Goal: Information Seeking & Learning: Learn about a topic

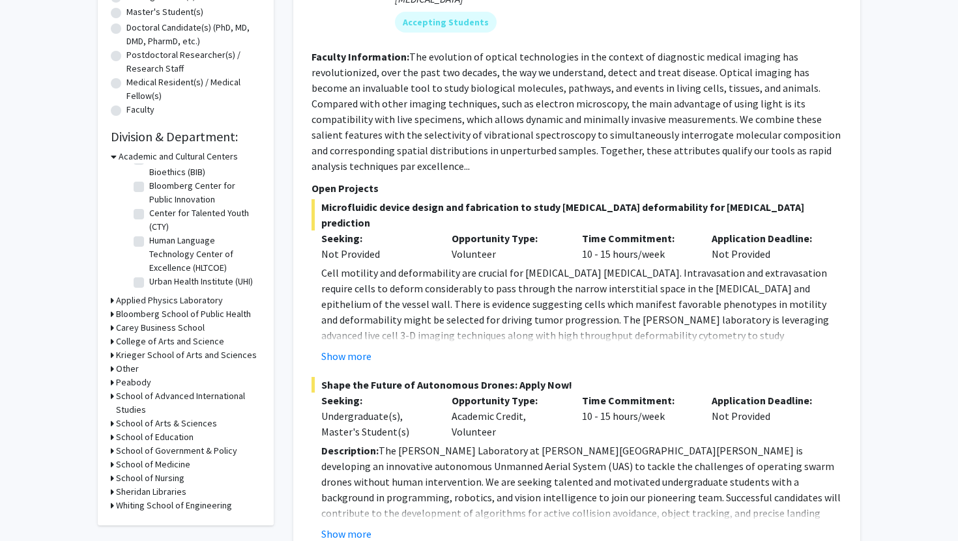
scroll to position [273, 0]
click at [112, 158] on icon at bounding box center [114, 156] width 6 height 14
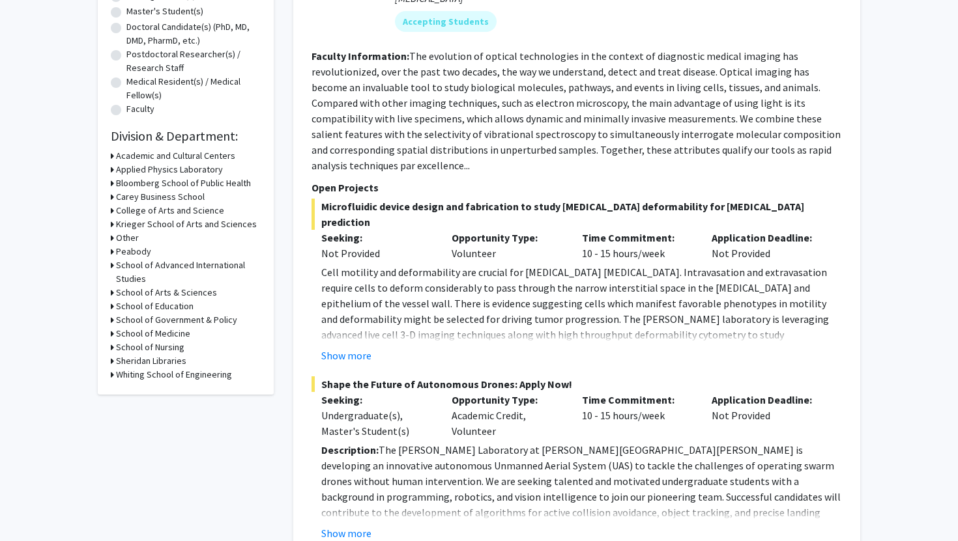
click at [160, 375] on h3 "Whiting School of Engineering" at bounding box center [174, 375] width 116 height 14
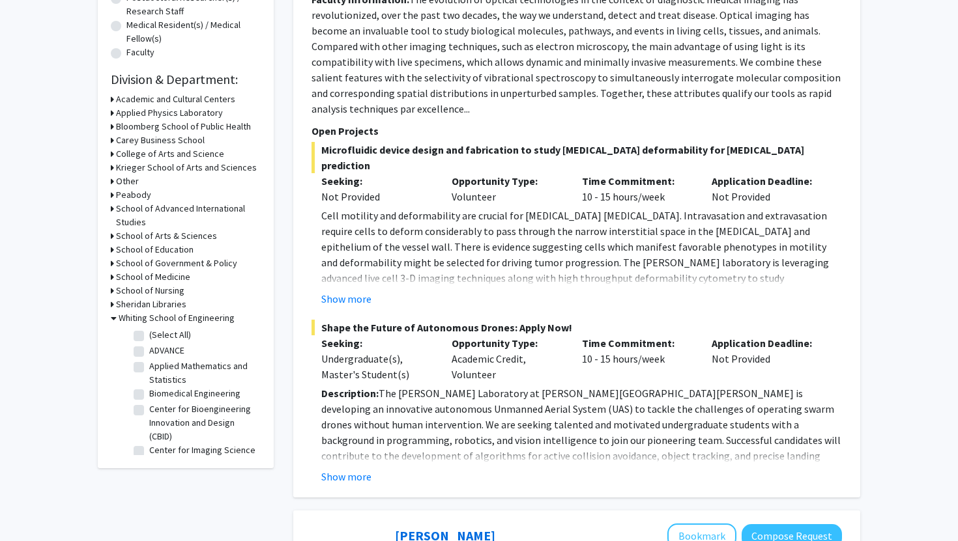
scroll to position [347, 0]
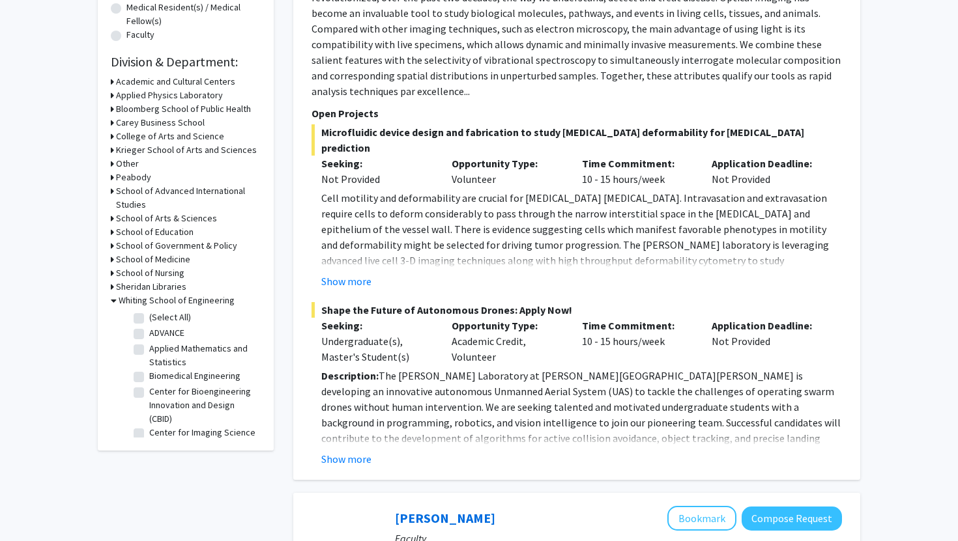
click at [149, 375] on label "Biomedical Engineering" at bounding box center [194, 376] width 91 height 14
click at [149, 375] on input "Biomedical Engineering" at bounding box center [153, 373] width 8 height 8
checkbox input "true"
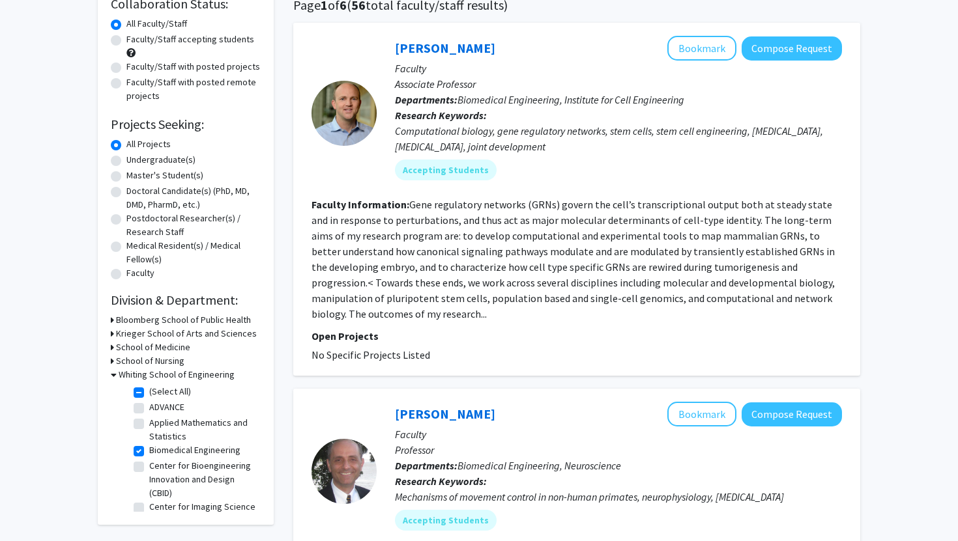
scroll to position [18, 0]
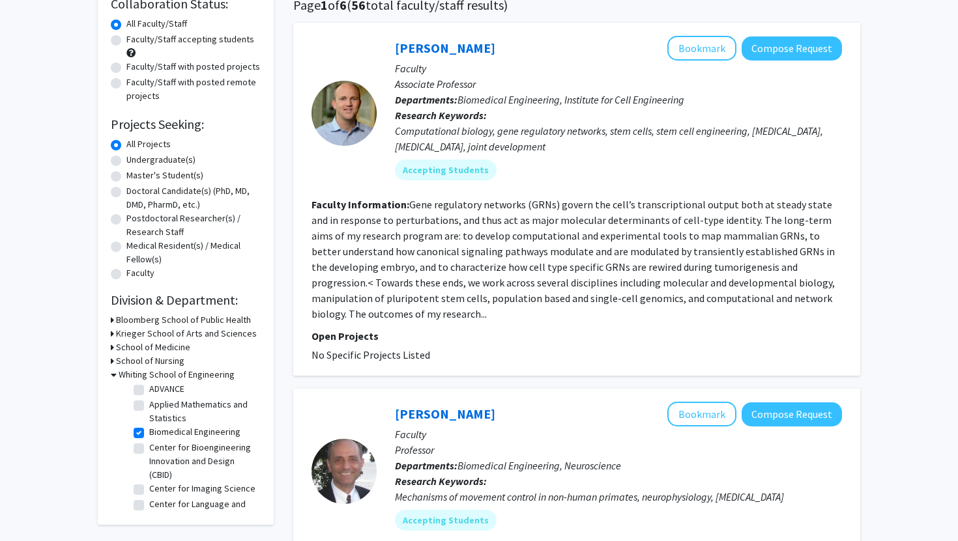
click at [149, 403] on label "Applied Mathematics and Statistics" at bounding box center [203, 411] width 108 height 27
click at [149, 403] on input "Applied Mathematics and Statistics" at bounding box center [153, 402] width 8 height 8
checkbox input "true"
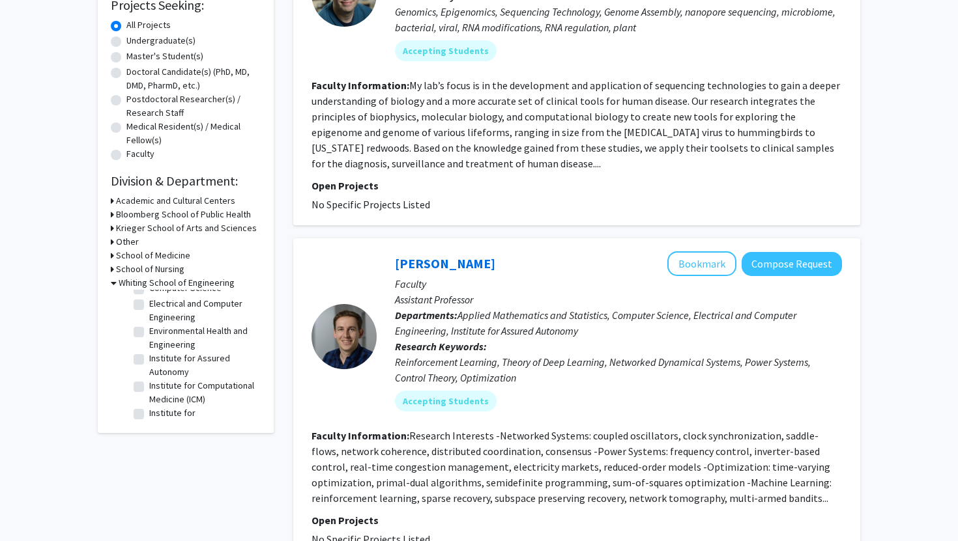
scroll to position [222, 0]
click at [149, 392] on label "Institute for Computational Medicine (ICM)" at bounding box center [203, 395] width 108 height 27
click at [149, 390] on input "Institute for Computational Medicine (ICM)" at bounding box center [153, 386] width 8 height 8
checkbox input "true"
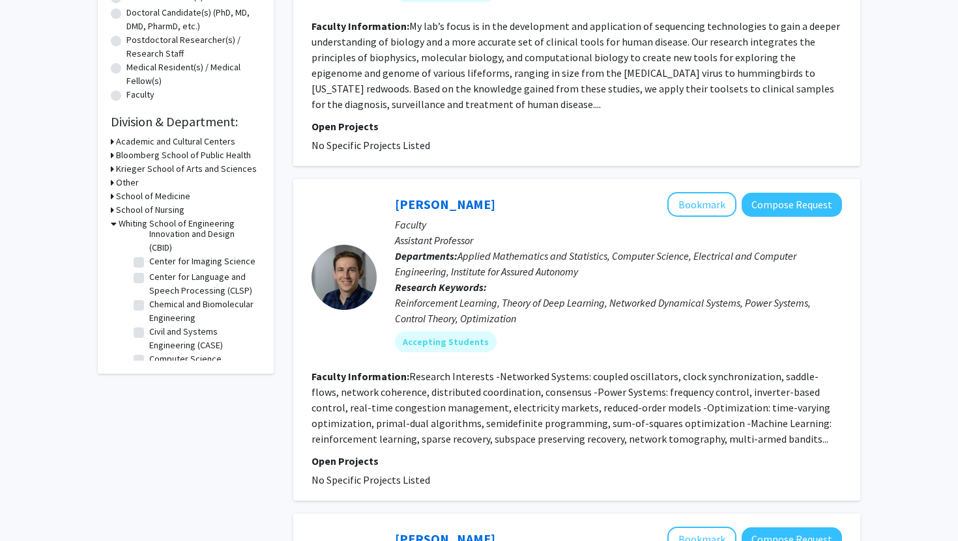
scroll to position [64, 0]
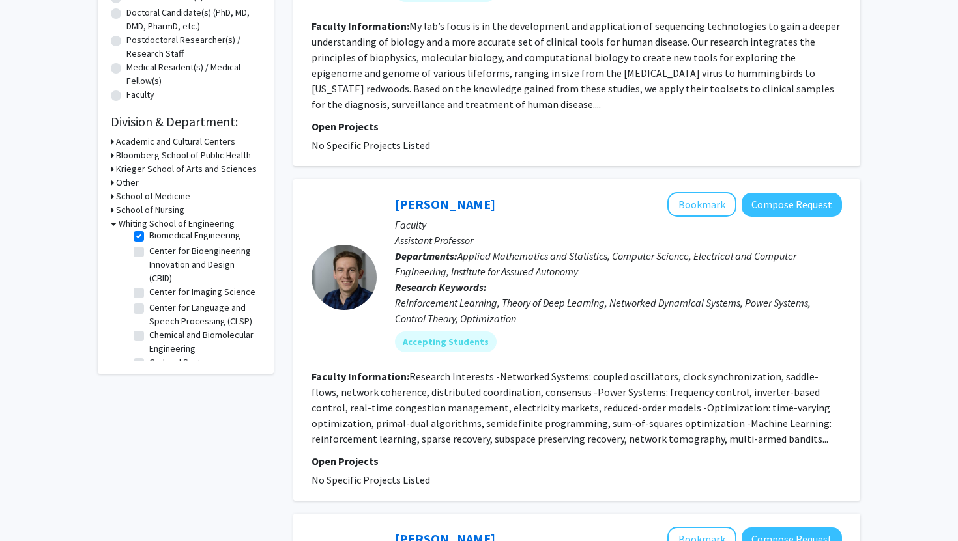
click at [149, 253] on label "Center for Bioengineering Innovation and Design (CBID)" at bounding box center [203, 264] width 108 height 41
click at [149, 253] on input "Center for Bioengineering Innovation and Design (CBID)" at bounding box center [153, 248] width 8 height 8
checkbox input "true"
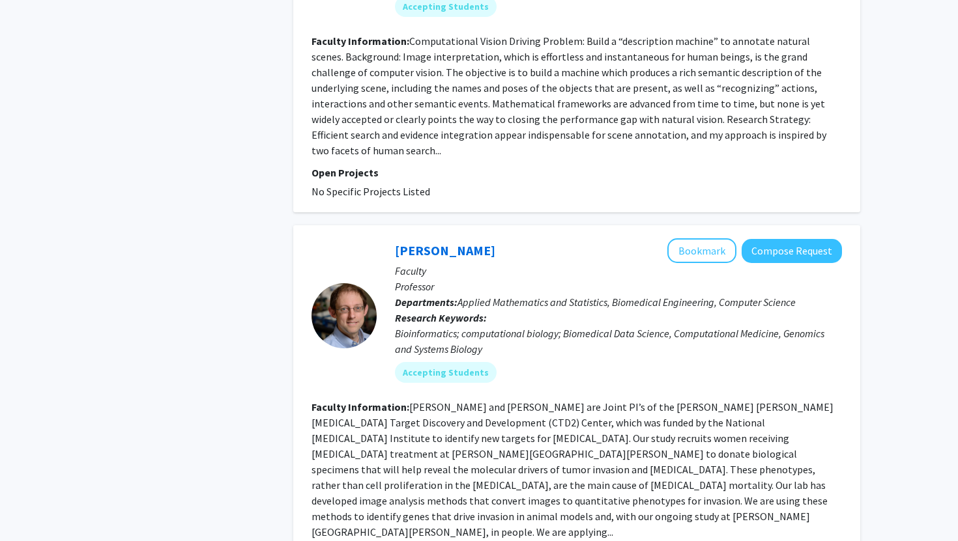
scroll to position [2346, 0]
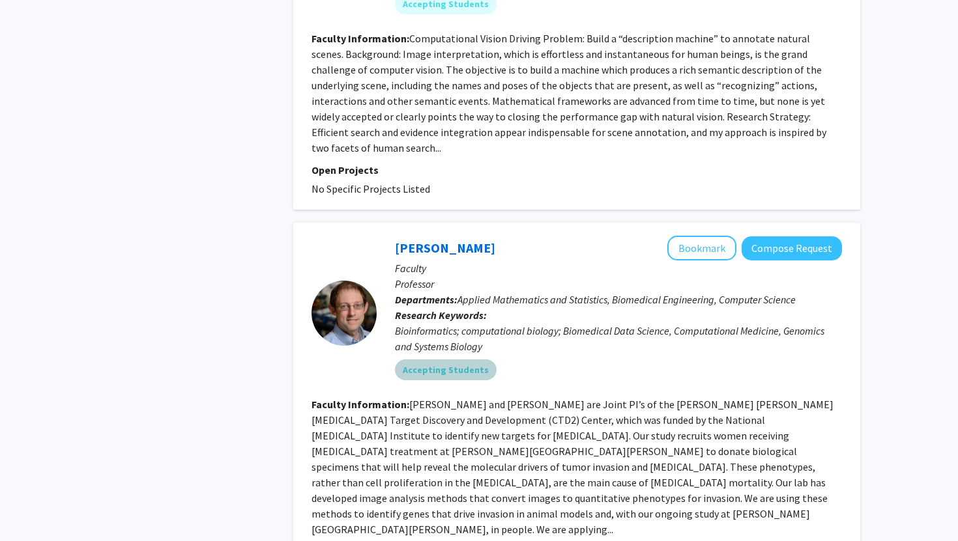
drag, startPoint x: 512, startPoint y: 331, endPoint x: 543, endPoint y: 428, distance: 102.0
click at [543, 428] on fg-search-faculty "[PERSON_NAME] Bookmark Compose Request Faculty Professor Departments: Applied M…" at bounding box center [576, 407] width 530 height 343
click at [543, 428] on section "Faculty Information: [PERSON_NAME] and [PERSON_NAME] are Joint PI’s of the [PER…" at bounding box center [576, 467] width 530 height 141
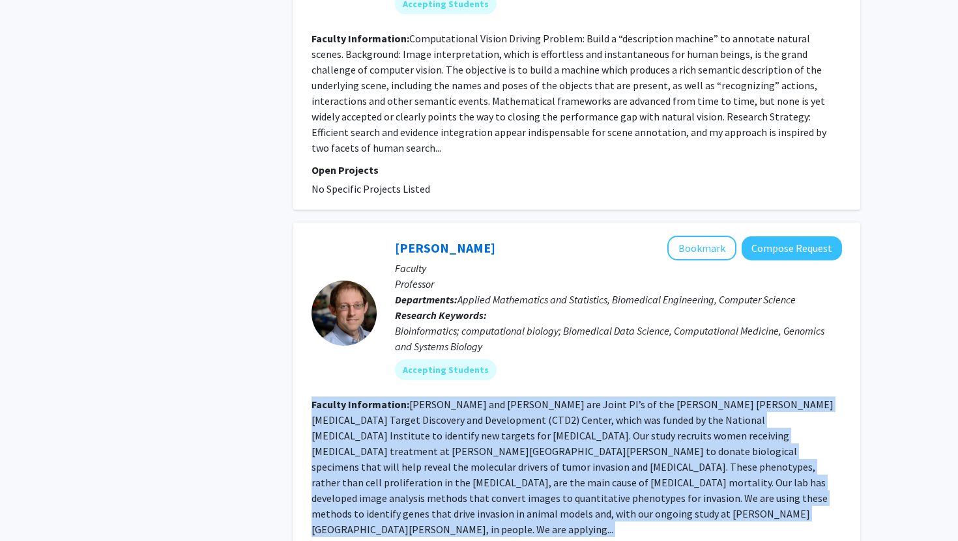
click at [543, 428] on section "Faculty Information: [PERSON_NAME] and [PERSON_NAME] are Joint PI’s of the [PER…" at bounding box center [576, 467] width 530 height 141
click at [552, 411] on section "Faculty Information: [PERSON_NAME] and [PERSON_NAME] are Joint PI’s of the [PER…" at bounding box center [576, 467] width 530 height 141
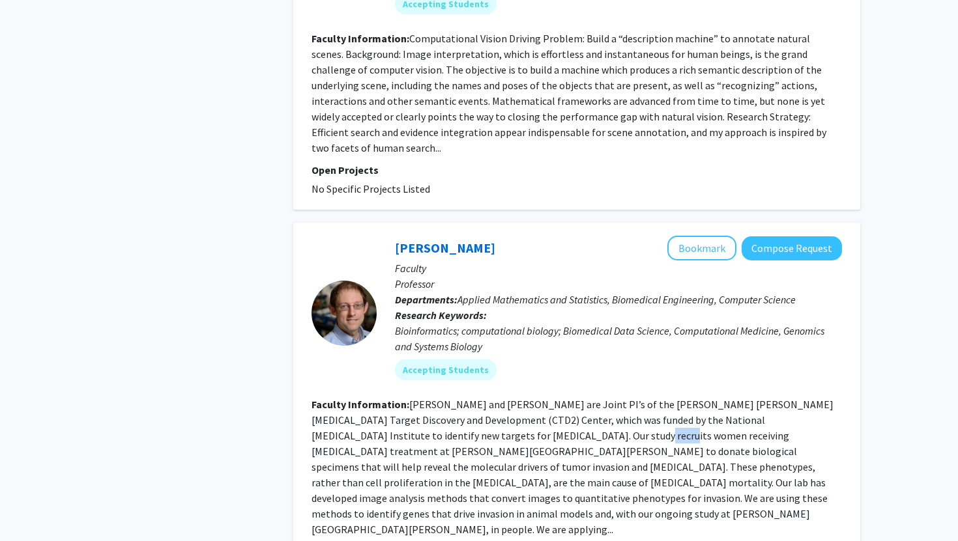
click at [552, 411] on section "Faculty Information: [PERSON_NAME] and [PERSON_NAME] are Joint PI’s of the [PER…" at bounding box center [576, 467] width 530 height 141
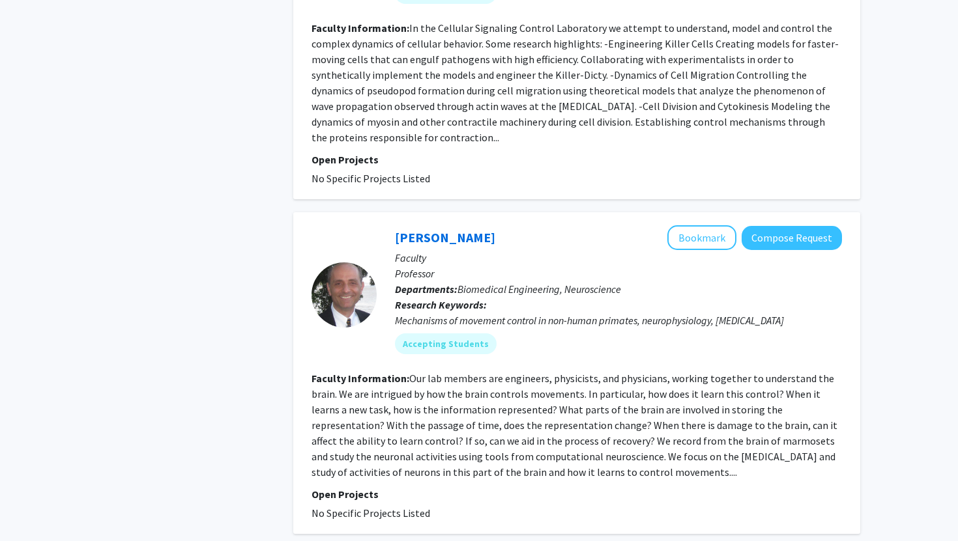
scroll to position [3210, 0]
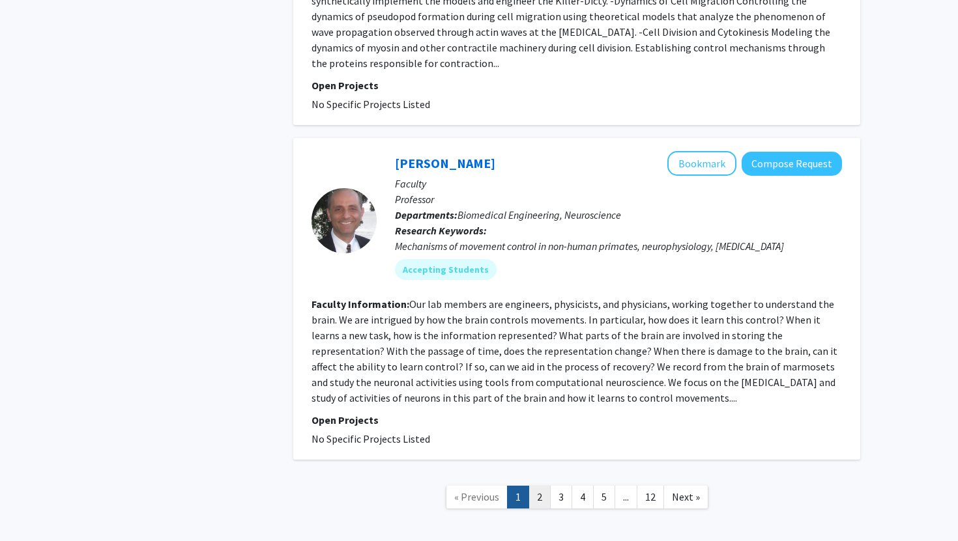
click at [536, 486] on link "2" at bounding box center [539, 497] width 22 height 23
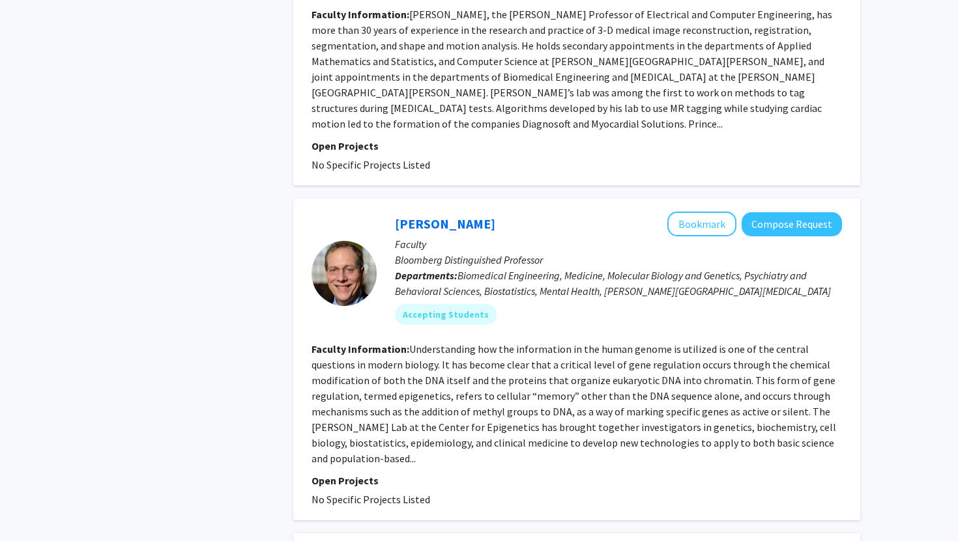
scroll to position [1595, 0]
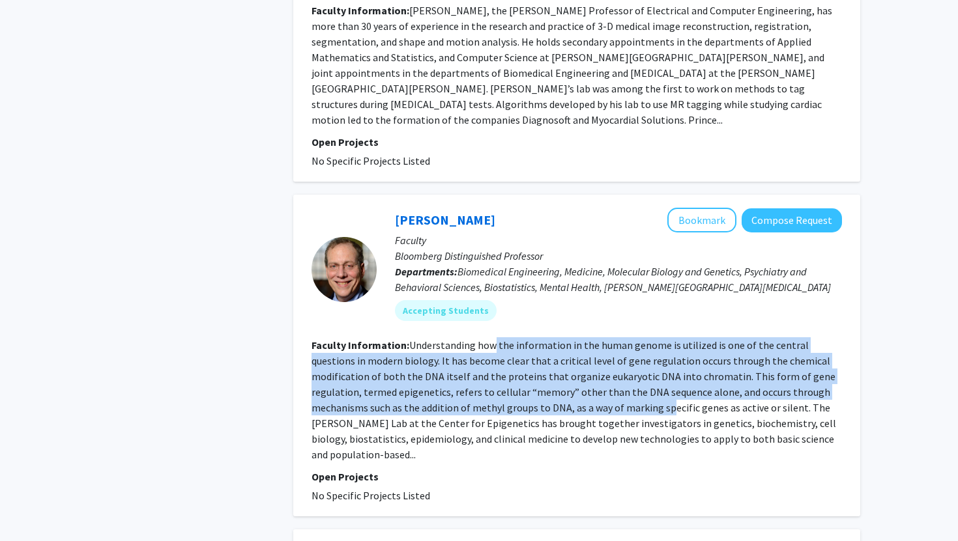
drag, startPoint x: 492, startPoint y: 279, endPoint x: 577, endPoint y: 356, distance: 115.3
click at [577, 356] on fg-read-more "Understanding how the information in the human genome is utilized is one of the…" at bounding box center [573, 400] width 524 height 122
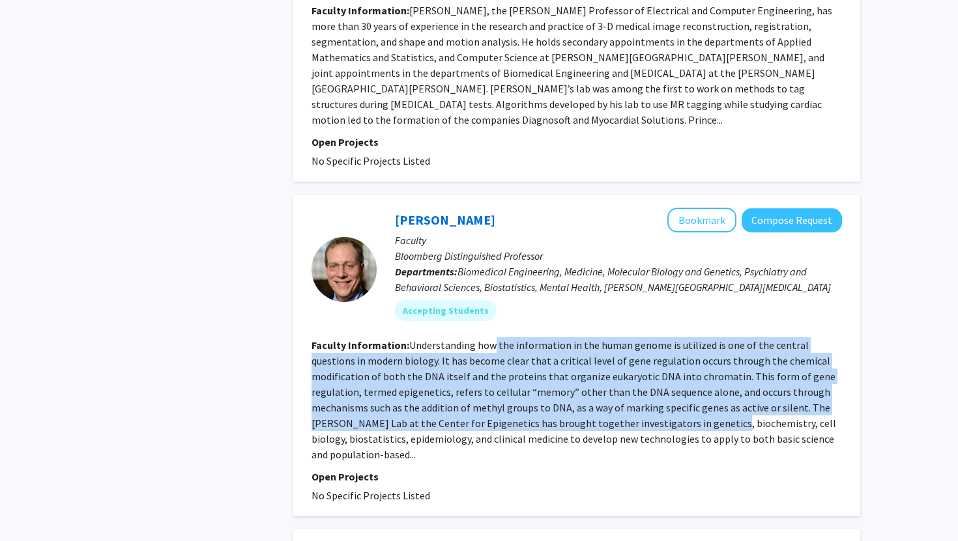
click at [577, 356] on fg-read-more "Understanding how the information in the human genome is utilized is one of the…" at bounding box center [573, 400] width 524 height 122
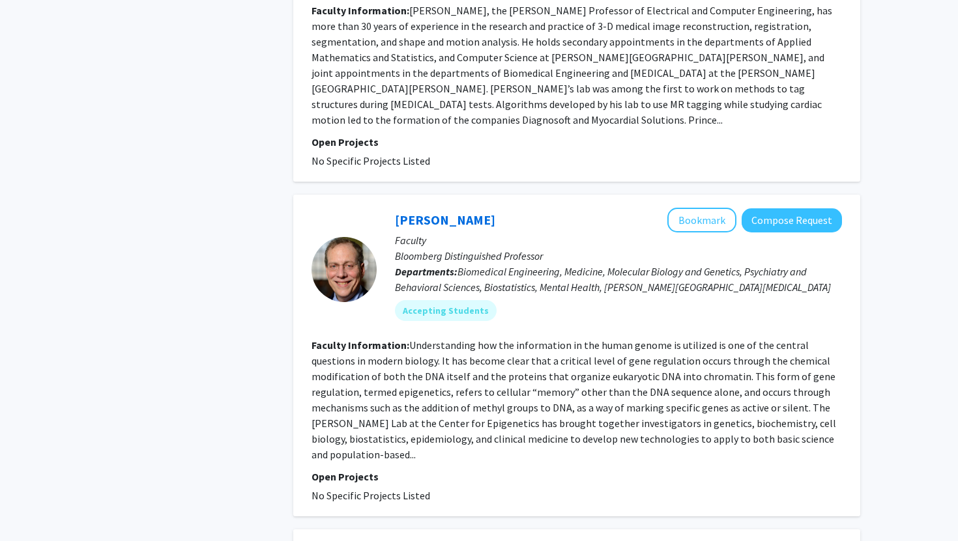
click at [577, 356] on fg-read-more "Understanding how the information in the human genome is utilized is one of the…" at bounding box center [573, 400] width 524 height 122
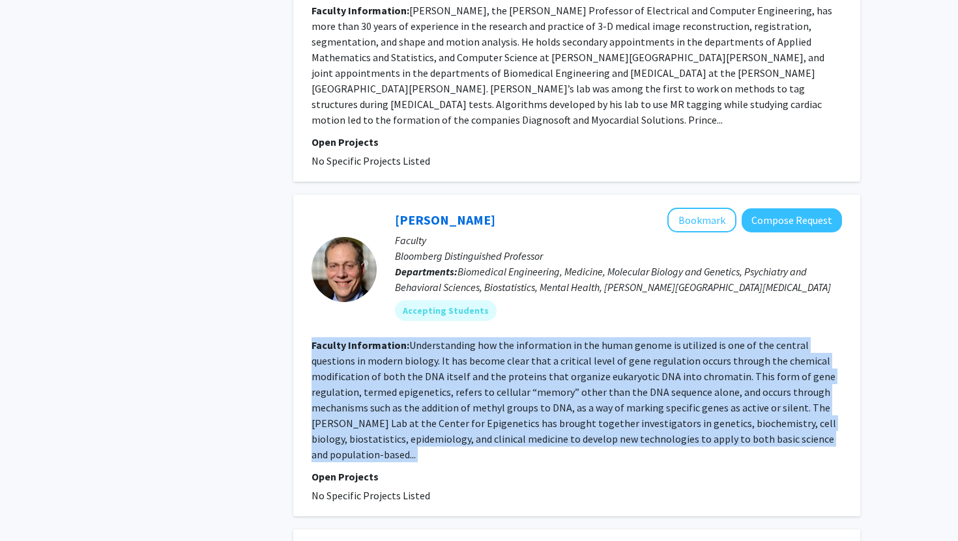
click at [577, 356] on fg-read-more "Understanding how the information in the human genome is utilized is one of the…" at bounding box center [573, 400] width 524 height 122
click at [549, 352] on section "Faculty Information: Understanding how the information in the human genome is u…" at bounding box center [576, 399] width 530 height 125
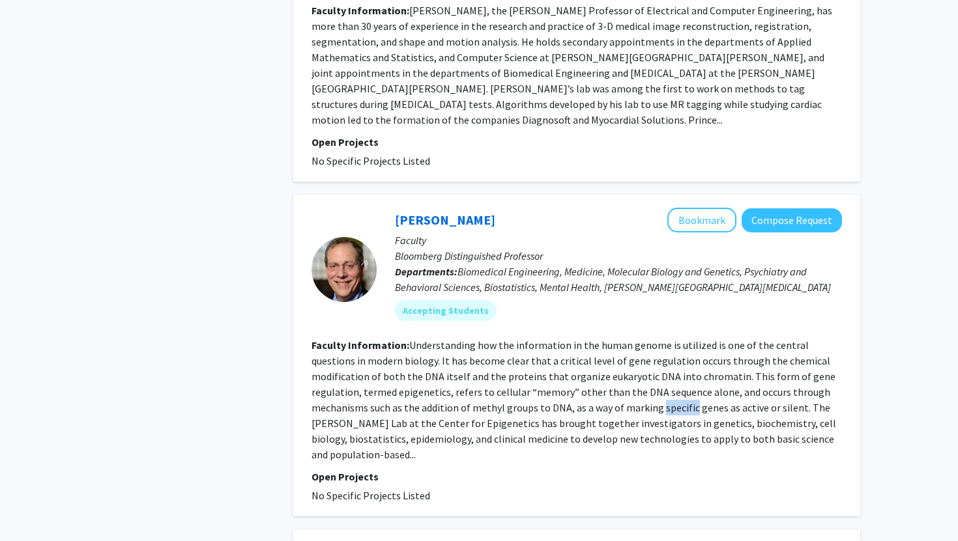
click at [549, 352] on section "Faculty Information: Understanding how the information in the human genome is u…" at bounding box center [576, 399] width 530 height 125
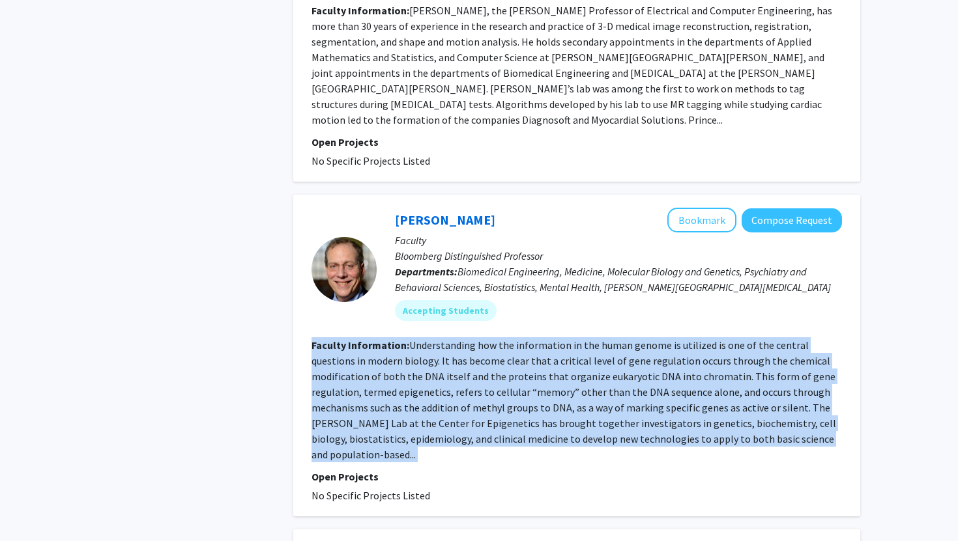
click at [549, 351] on section "Faculty Information: Understanding how the information in the human genome is u…" at bounding box center [576, 399] width 530 height 125
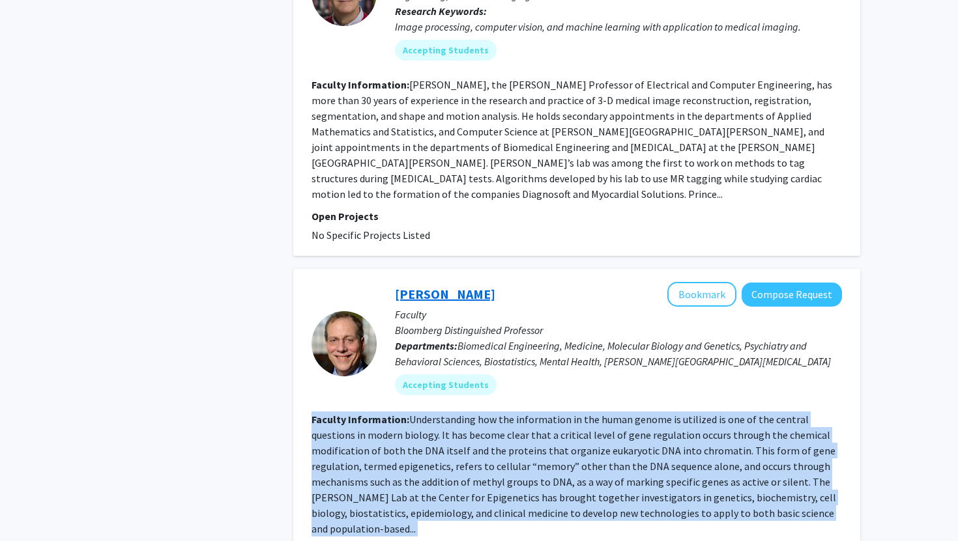
scroll to position [1518, 0]
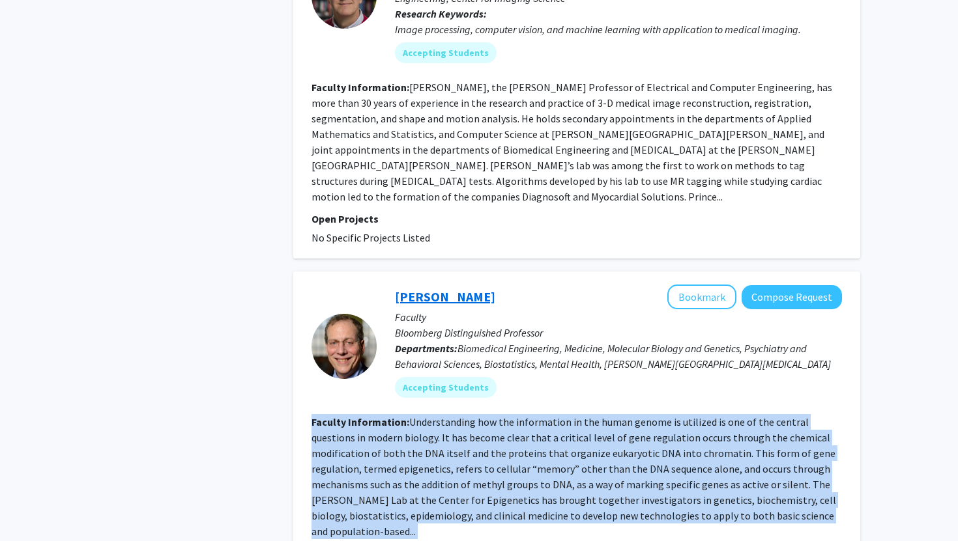
click at [440, 289] on link "[PERSON_NAME]" at bounding box center [445, 297] width 100 height 16
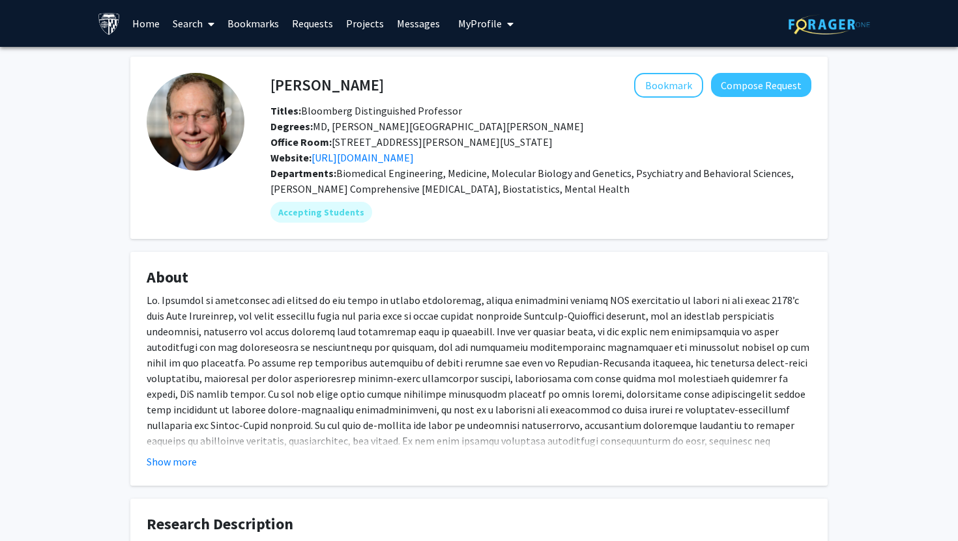
click at [440, 241] on div "Skip navigation Home Search Bookmarks Requests Projects Messages My Profile [PE…" at bounding box center [479, 407] width 958 height 814
click at [457, 85] on div "Bookmark Compose Request" at bounding box center [597, 85] width 427 height 25
click at [181, 472] on fg-card "About Show more" at bounding box center [478, 369] width 697 height 234
click at [152, 463] on button "Show more" at bounding box center [172, 462] width 50 height 16
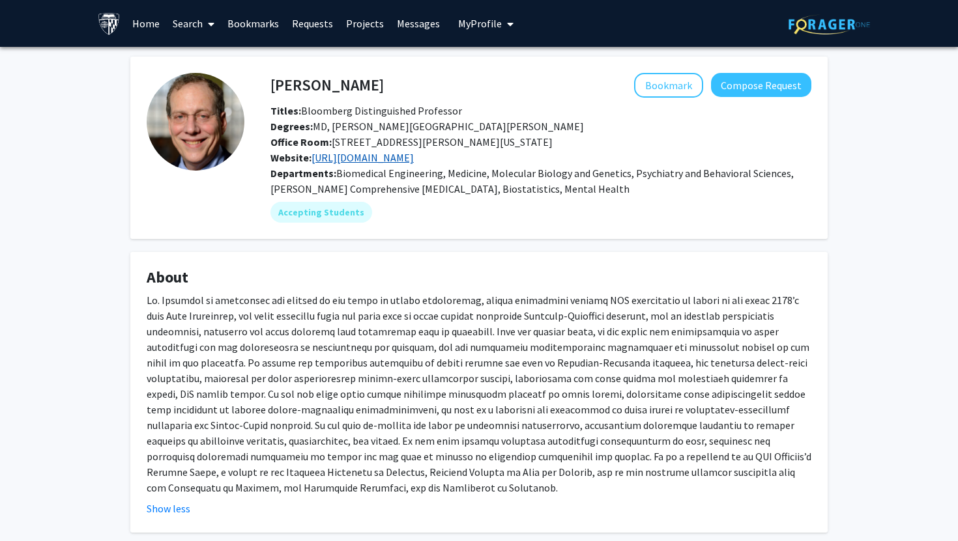
click at [349, 156] on link "[URL][DOMAIN_NAME]" at bounding box center [362, 157] width 102 height 13
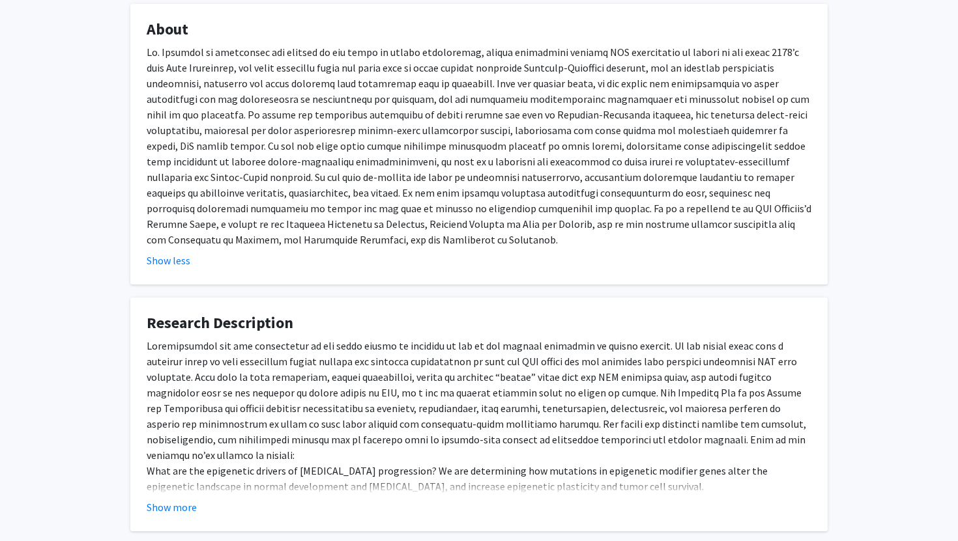
scroll to position [319, 0]
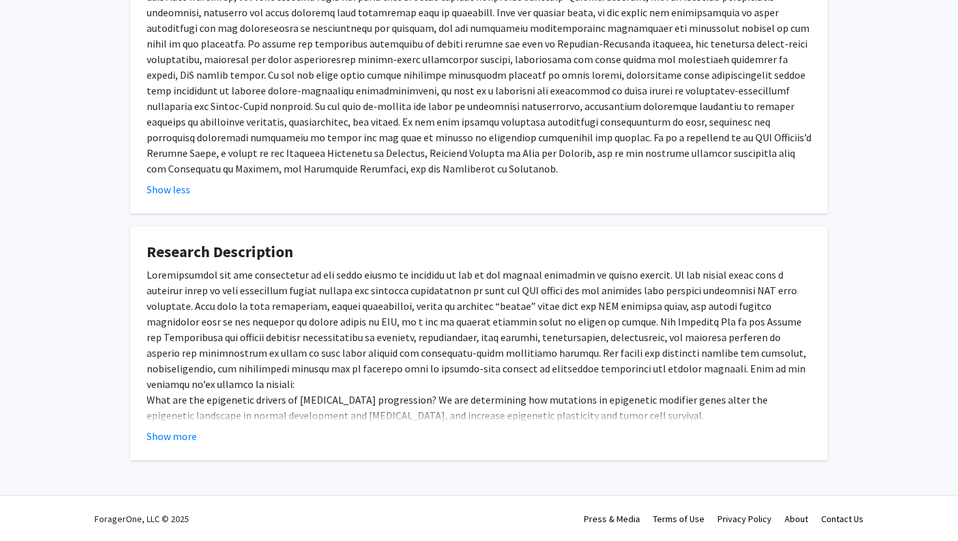
click at [147, 448] on fg-card "Research Description What are the epigenetic drivers of [MEDICAL_DATA] progress…" at bounding box center [478, 344] width 697 height 234
click at [152, 445] on fg-card "Research Description What are the epigenetic drivers of [MEDICAL_DATA] progress…" at bounding box center [478, 344] width 697 height 234
click at [177, 441] on button "Show more" at bounding box center [172, 437] width 50 height 16
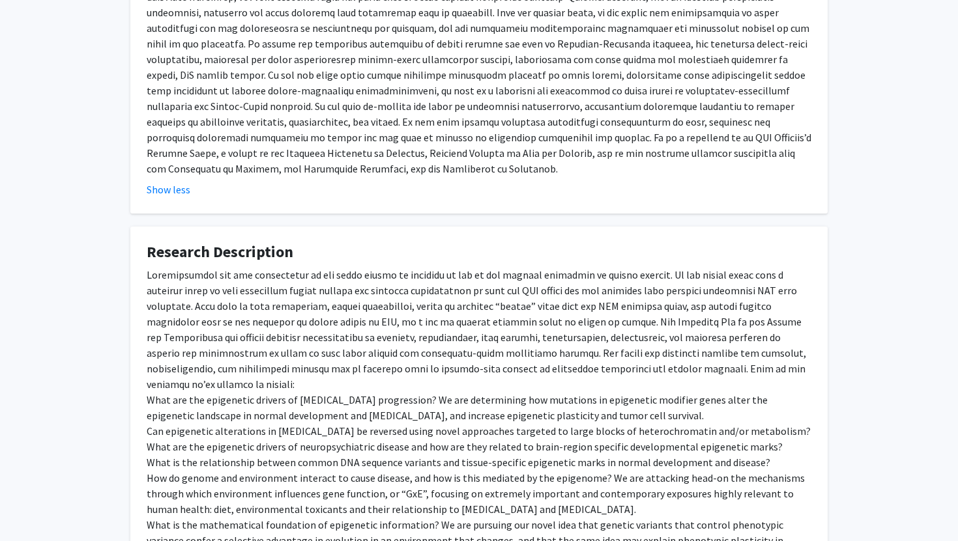
scroll to position [0, 0]
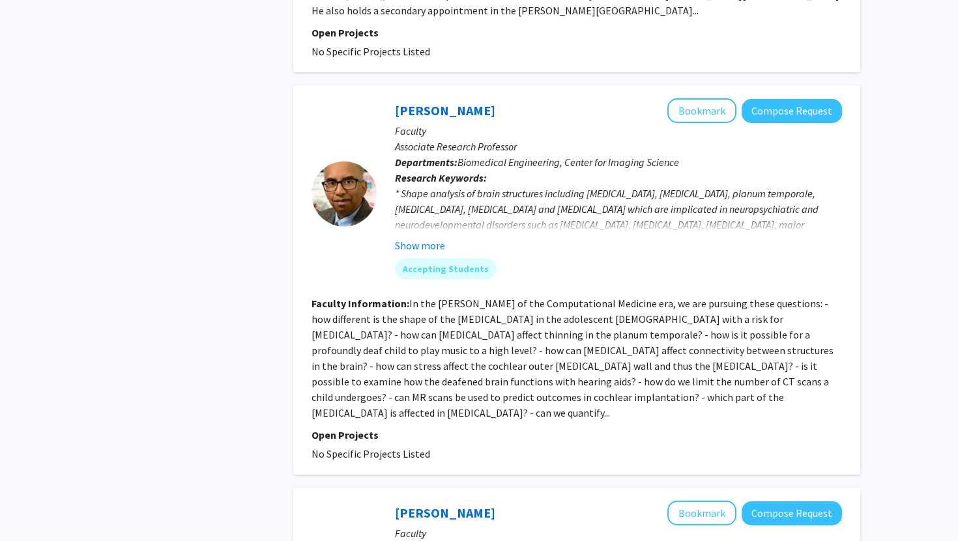
scroll to position [3090, 0]
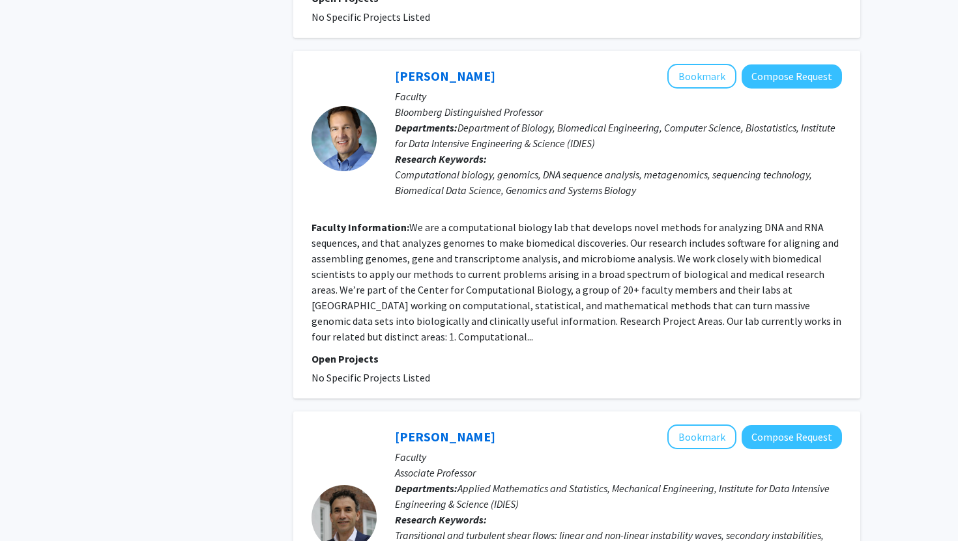
scroll to position [2570, 0]
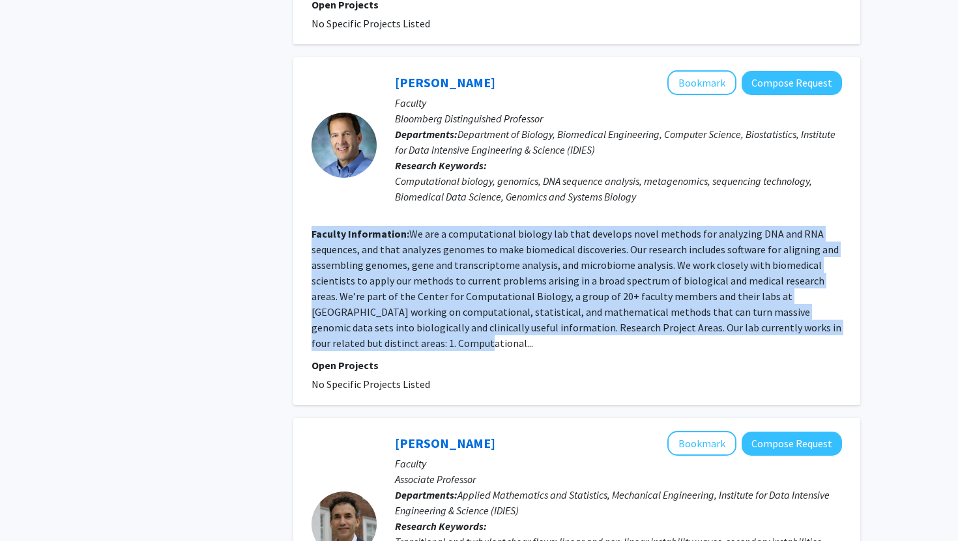
drag, startPoint x: 481, startPoint y: 304, endPoint x: 513, endPoint y: 175, distance: 132.1
click at [513, 175] on fg-search-faculty "[PERSON_NAME] Bookmark Compose Request Faculty Bloomberg Distinguished Professo…" at bounding box center [576, 231] width 530 height 322
drag, startPoint x: 513, startPoint y: 175, endPoint x: 550, endPoint y: 296, distance: 126.1
click at [550, 296] on fg-search-faculty "[PERSON_NAME] Bookmark Compose Request Faculty Bloomberg Distinguished Professo…" at bounding box center [576, 231] width 530 height 322
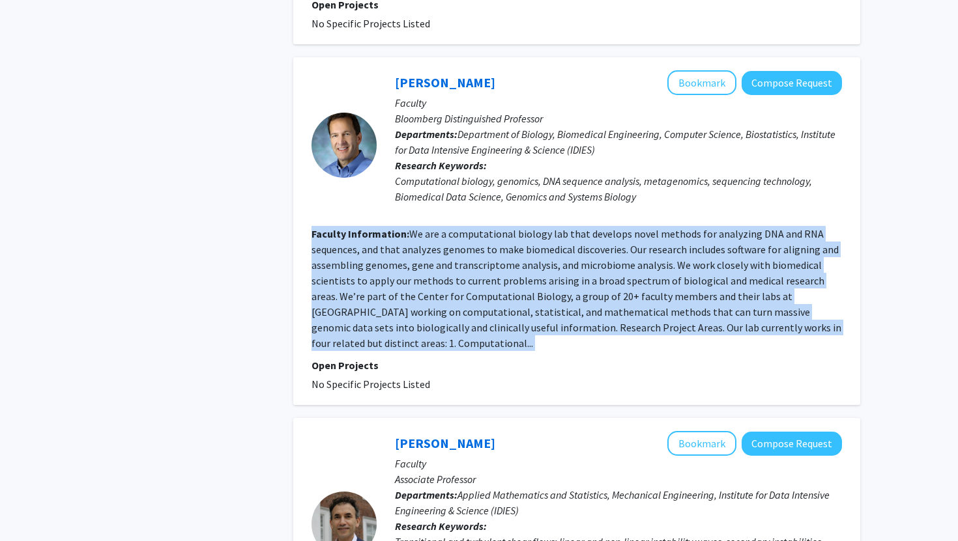
click at [550, 296] on section "Faculty Information: We are a computational biology lab that develops novel met…" at bounding box center [576, 288] width 530 height 125
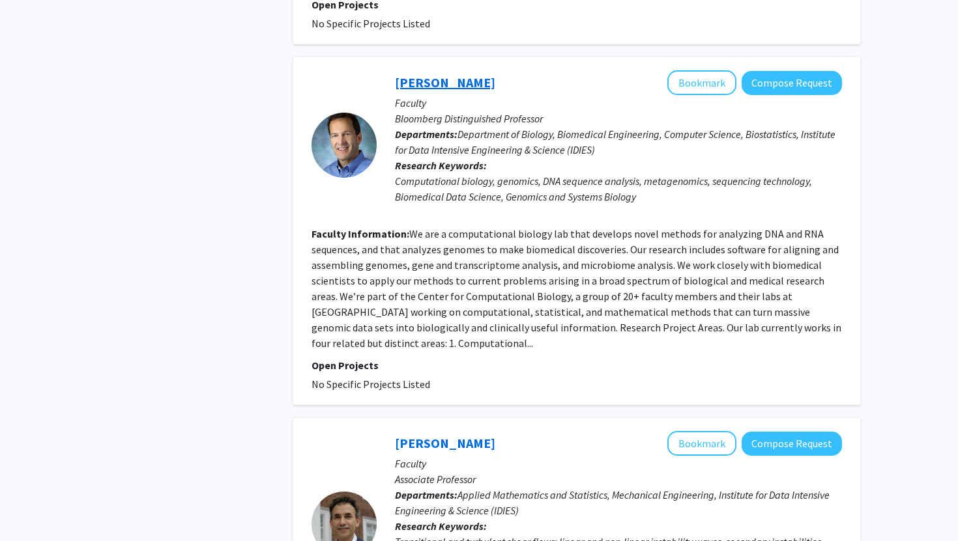
click at [457, 74] on link "[PERSON_NAME]" at bounding box center [445, 82] width 100 height 16
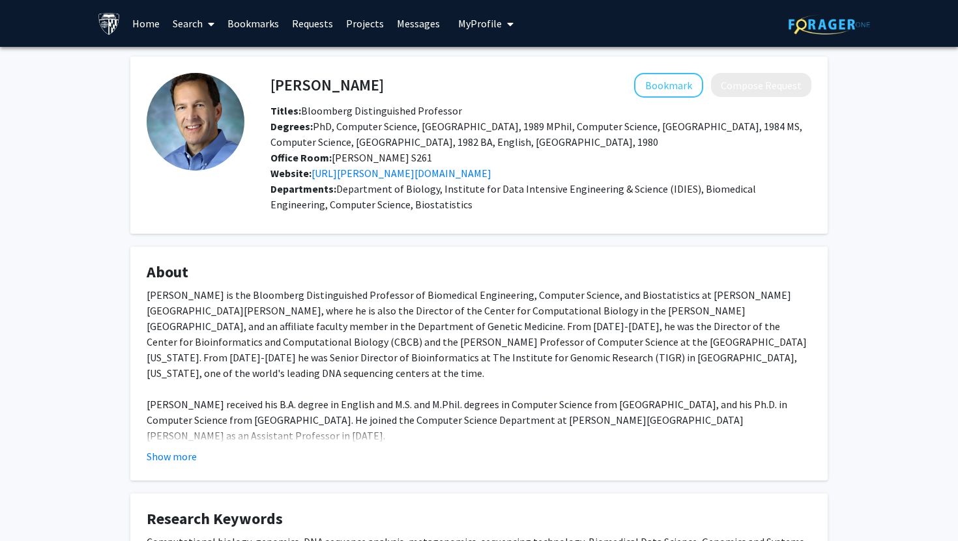
click at [173, 466] on fg-card "About [PERSON_NAME] is the Bloomberg Distinguished Professor of Biomedical Engi…" at bounding box center [478, 364] width 697 height 234
click at [174, 451] on button "Show more" at bounding box center [172, 457] width 50 height 16
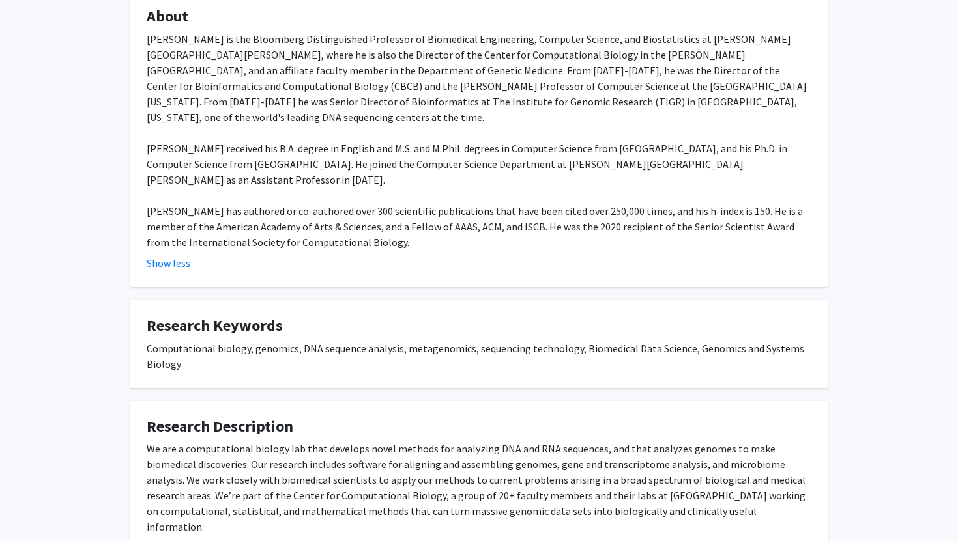
scroll to position [399, 0]
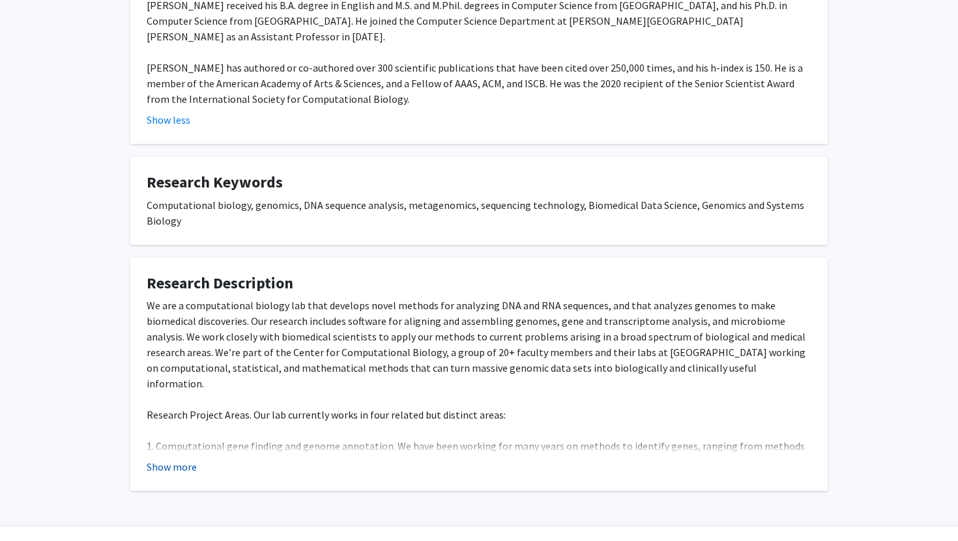
click at [160, 459] on button "Show more" at bounding box center [172, 467] width 50 height 16
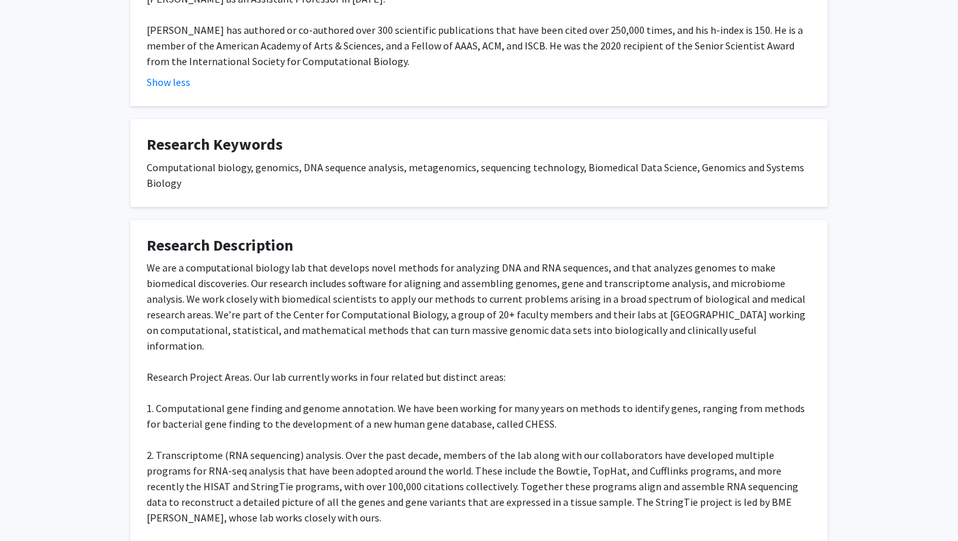
scroll to position [440, 0]
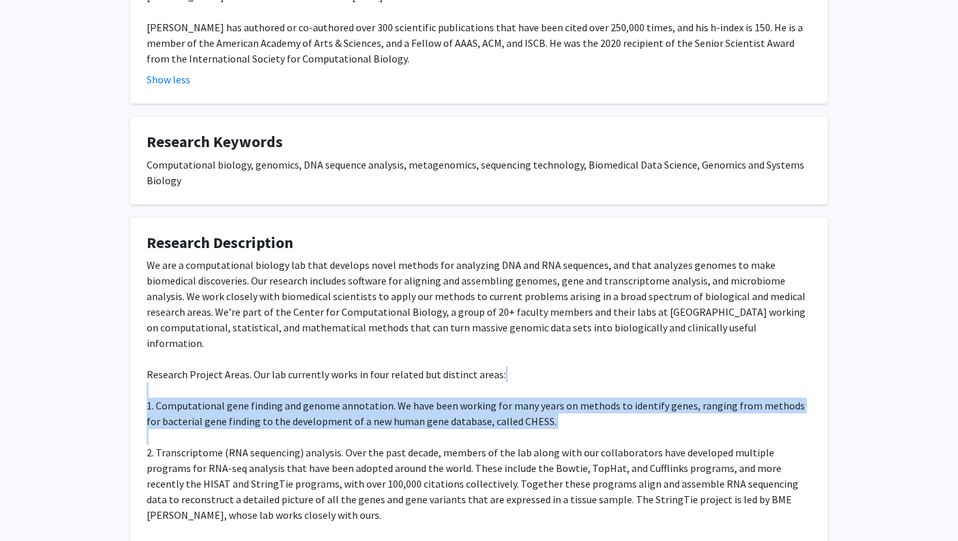
drag, startPoint x: 244, startPoint y: 350, endPoint x: 96, endPoint y: 401, distance: 155.5
click at [96, 401] on div "[PERSON_NAME] Bookmark Compose Request Titles: Bloomberg Distinguished Professo…" at bounding box center [479, 175] width 958 height 1136
click at [204, 393] on div "We are a computational biology lab that develops novel methods for analyzing DN…" at bounding box center [479, 460] width 664 height 406
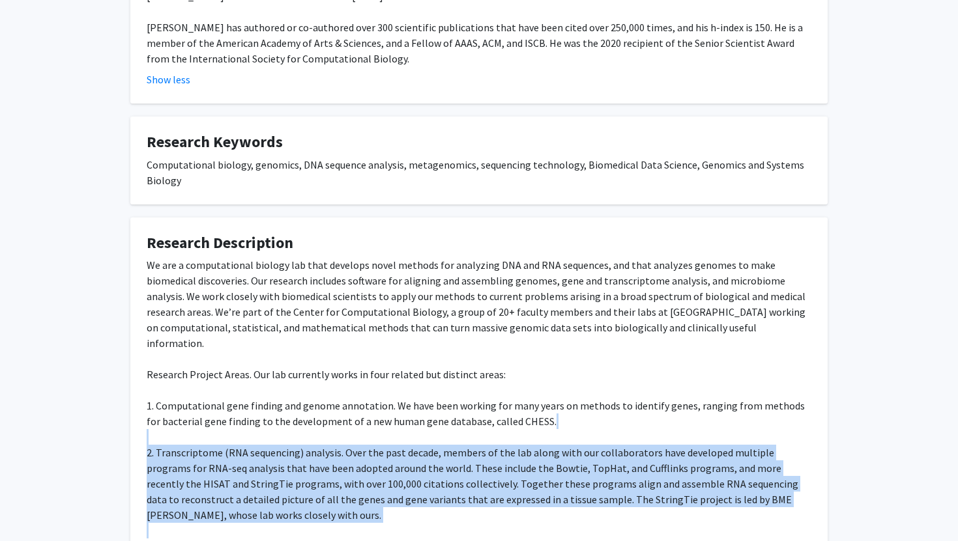
drag, startPoint x: 211, startPoint y: 393, endPoint x: 134, endPoint y: 496, distance: 128.4
click at [134, 496] on fg-card "Research Description We are a computational biology lab that develops novel met…" at bounding box center [478, 460] width 697 height 484
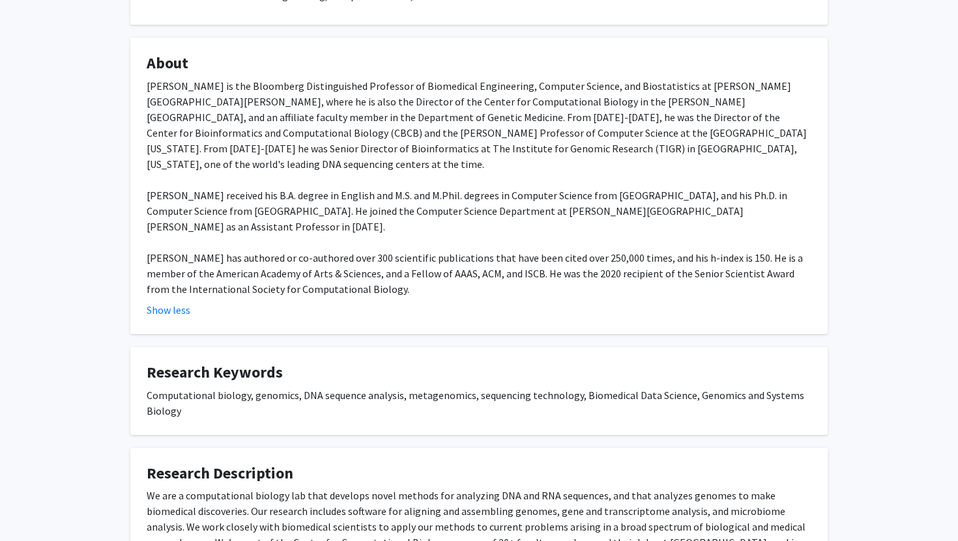
scroll to position [185, 0]
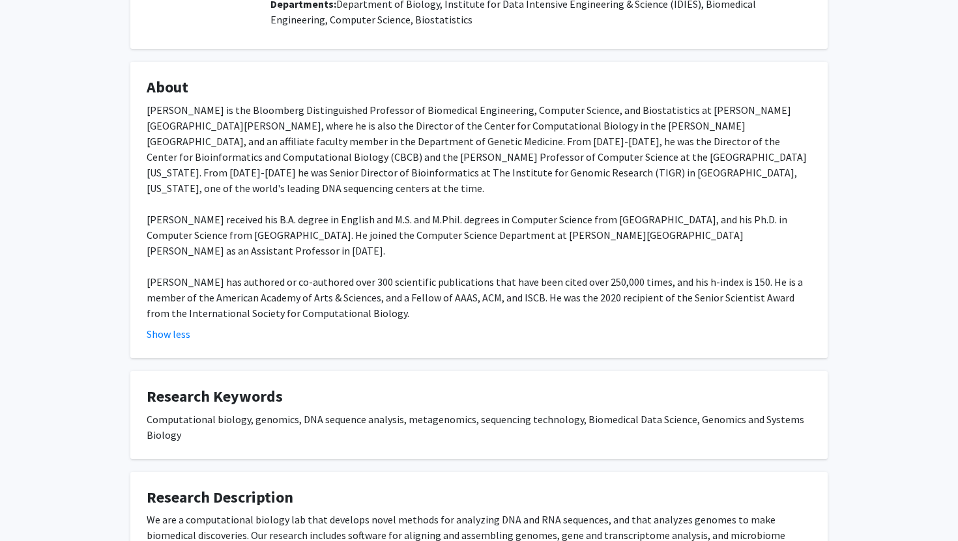
click at [426, 222] on div "[PERSON_NAME] is the Bloomberg Distinguished Professor of Biomedical Engineerin…" at bounding box center [479, 211] width 664 height 219
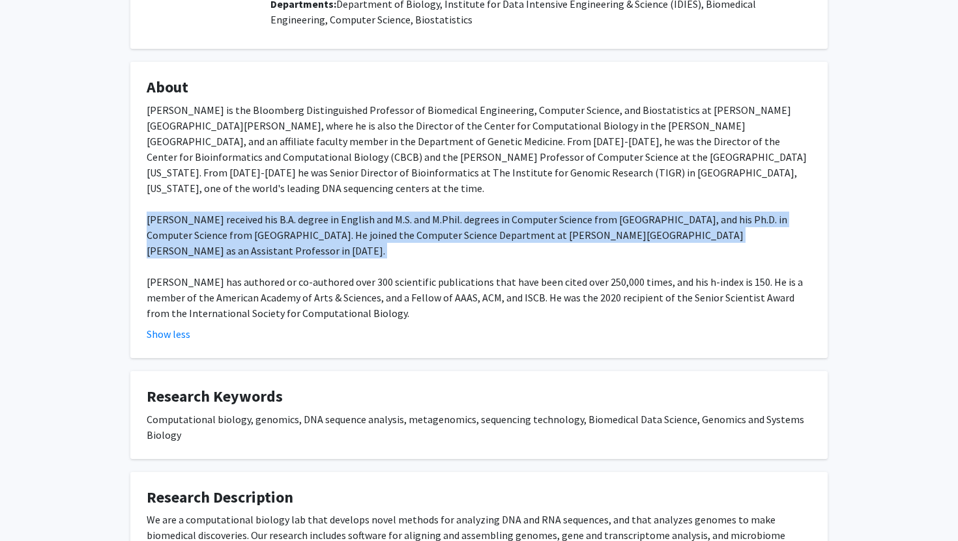
click at [426, 222] on div "[PERSON_NAME] is the Bloomberg Distinguished Professor of Biomedical Engineerin…" at bounding box center [479, 211] width 664 height 219
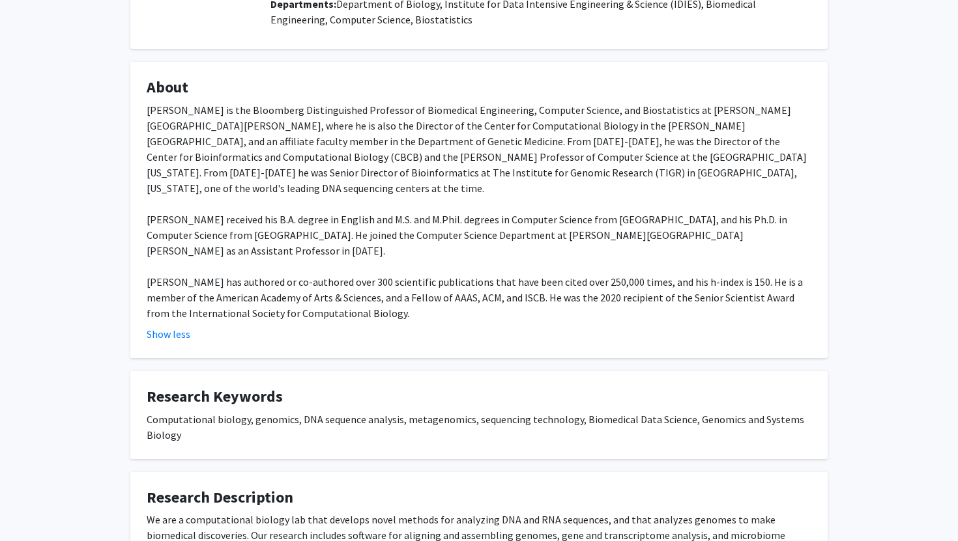
click at [406, 280] on div "[PERSON_NAME] is the Bloomberg Distinguished Professor of Biomedical Engineerin…" at bounding box center [479, 211] width 664 height 219
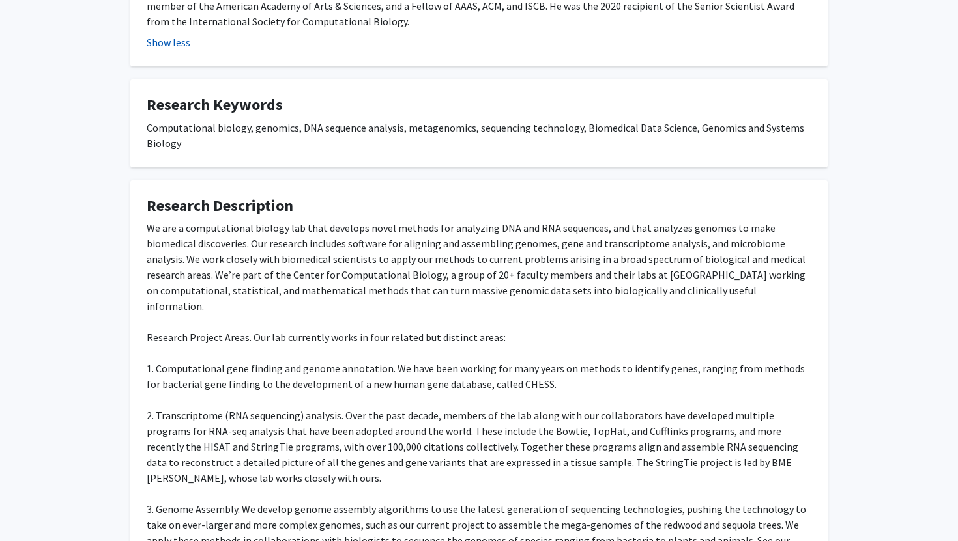
scroll to position [478, 0]
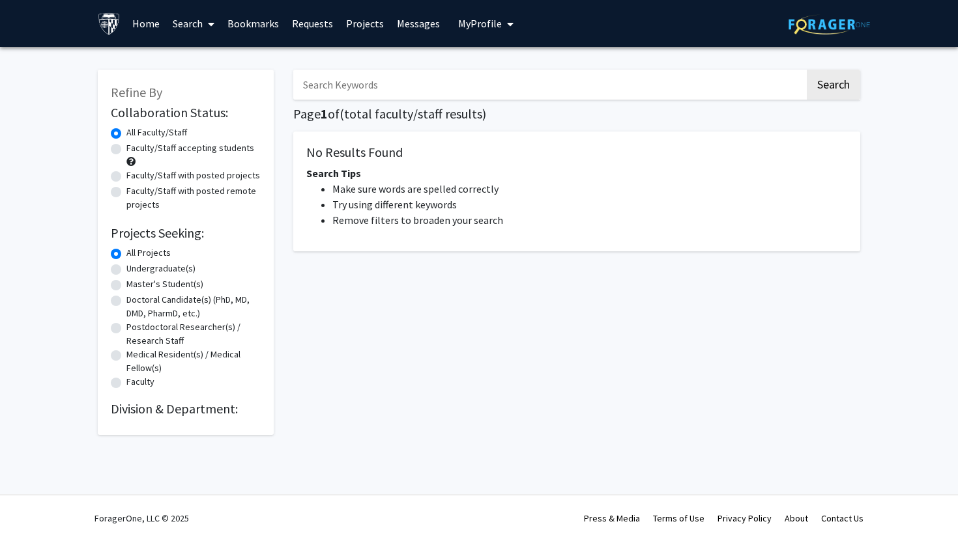
click at [381, 70] on input "Search Keywords" at bounding box center [548, 85] width 511 height 30
paste input "Michael Miller"
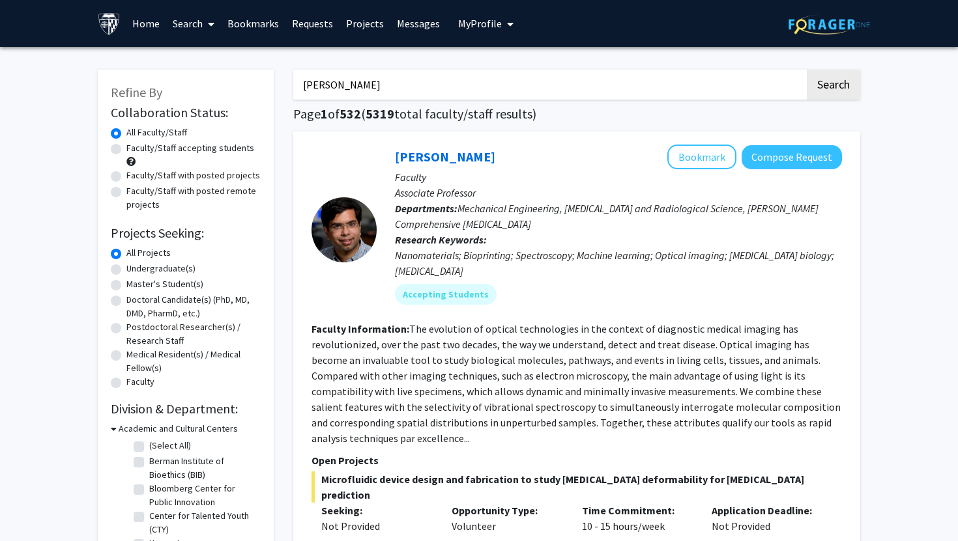
type input "Michael Miller"
click at [806, 70] on button "Search" at bounding box center [832, 85] width 53 height 30
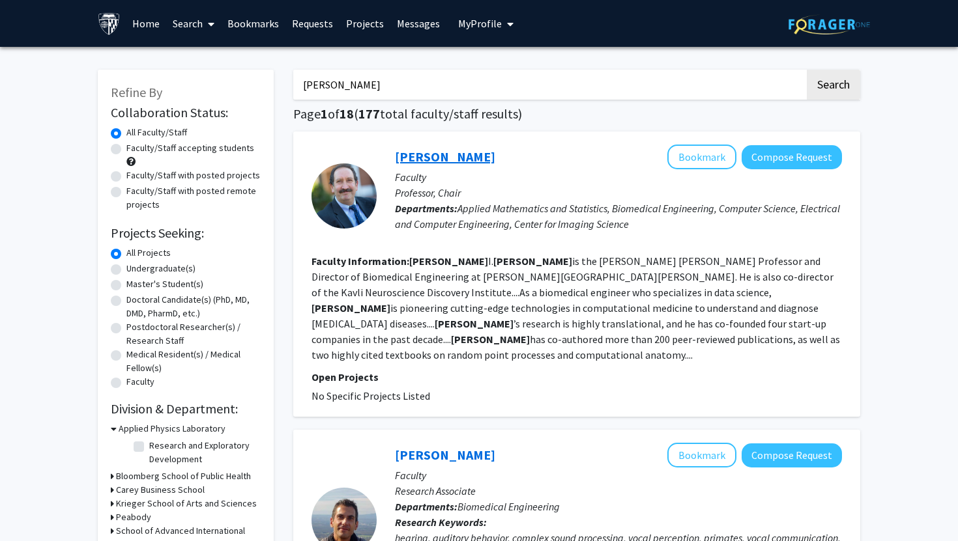
click at [442, 158] on link "Michael Miller" at bounding box center [445, 157] width 100 height 16
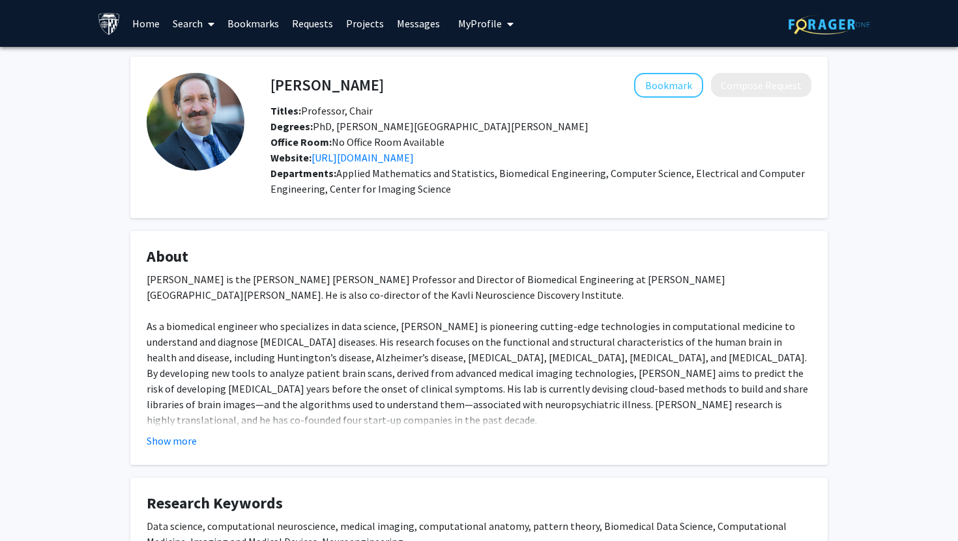
click at [178, 453] on fg-card "About Michael I. Miller is the Bessie Darling Massey Professor and Director of …" at bounding box center [478, 348] width 697 height 234
click at [183, 442] on button "Show more" at bounding box center [172, 441] width 50 height 16
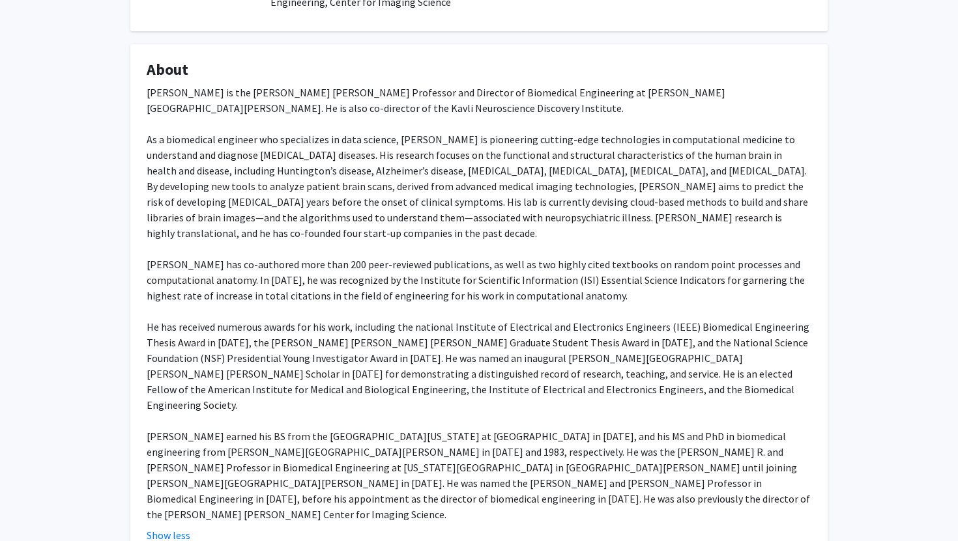
scroll to position [204, 0]
